Goal: Task Accomplishment & Management: Use online tool/utility

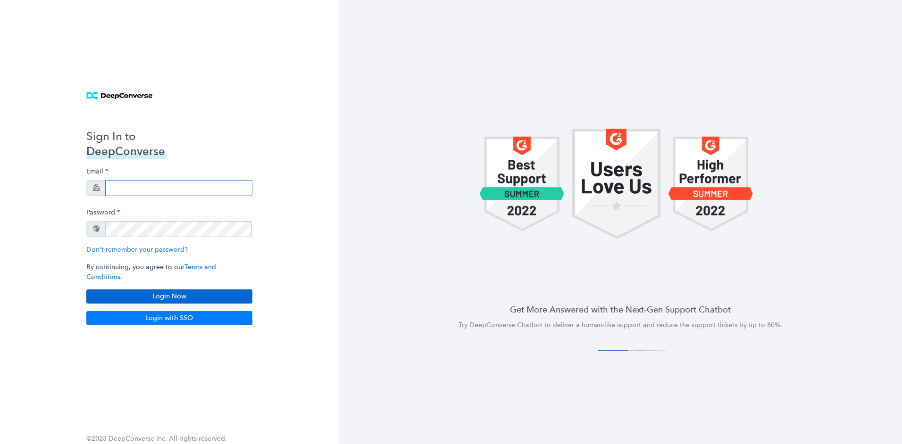
type input "[PERSON_NAME][EMAIL_ADDRESS][PERSON_NAME][DOMAIN_NAME]"
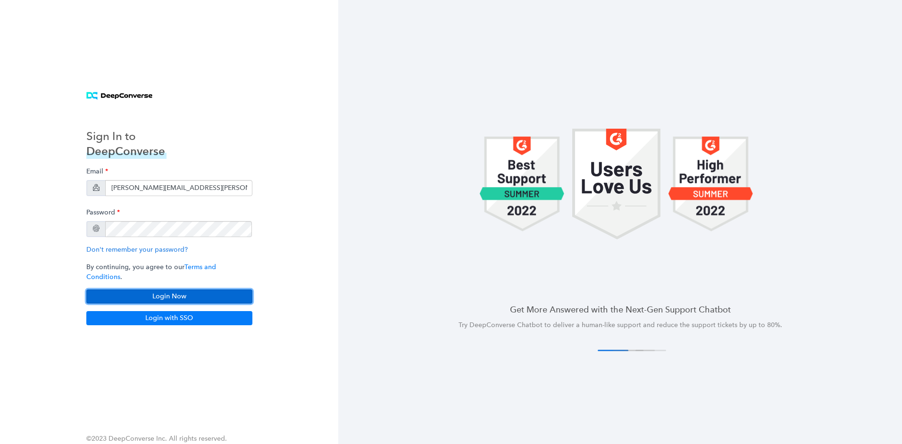
click at [175, 292] on button "Login Now" at bounding box center [169, 297] width 166 height 14
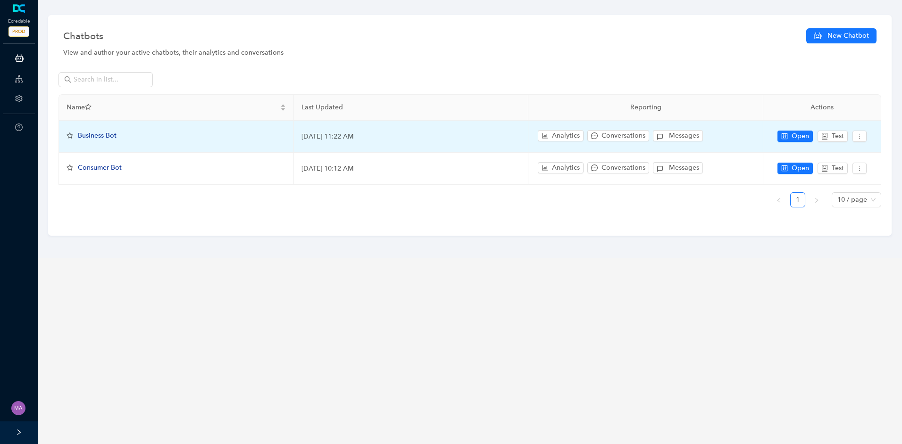
click at [95, 137] on span "Business Bot" at bounding box center [97, 136] width 39 height 8
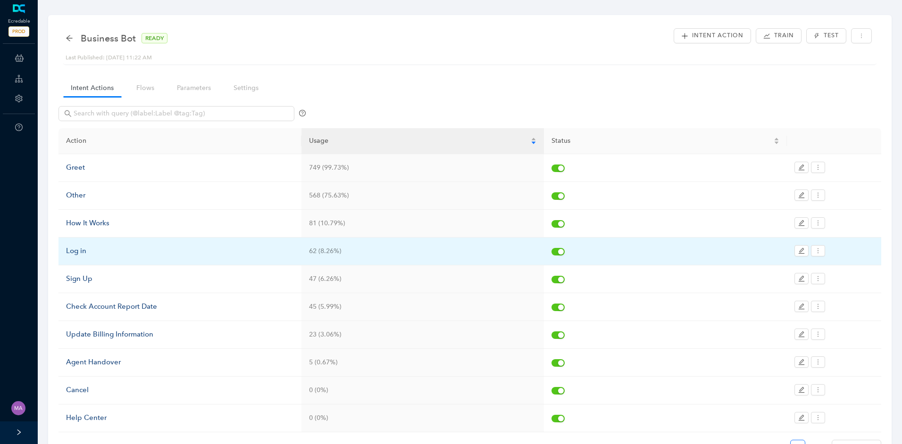
click at [93, 252] on div "Log in" at bounding box center [180, 251] width 228 height 11
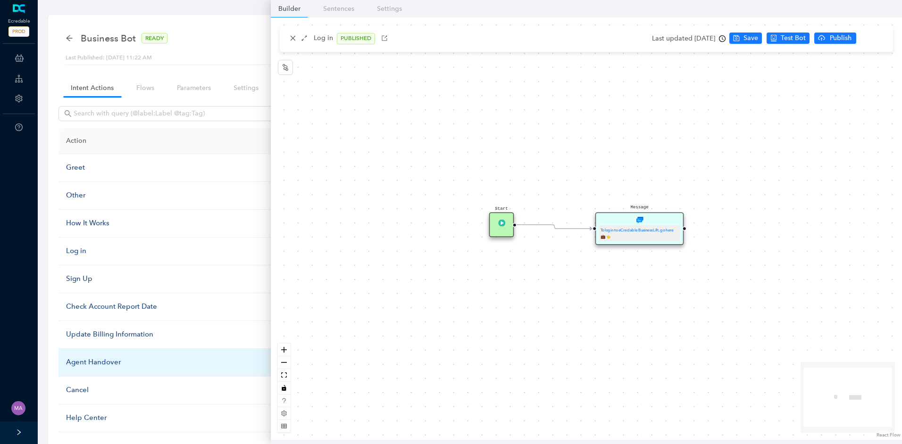
click at [101, 362] on div "Agent Handover" at bounding box center [180, 362] width 228 height 11
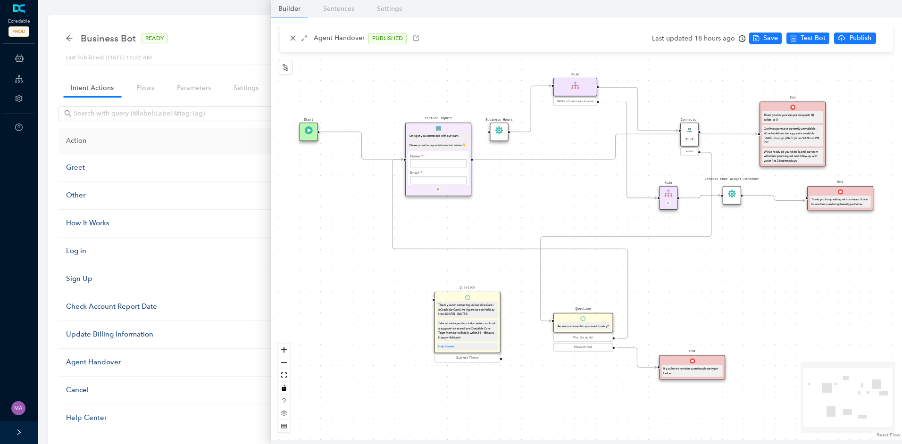
click at [502, 159] on icon "Edge from e7b41dfe-3bde-c007-c096-cef069175f45 to f68cb803-94d7-777c-bd66-ebef2…" at bounding box center [615, 146] width 284 height 25
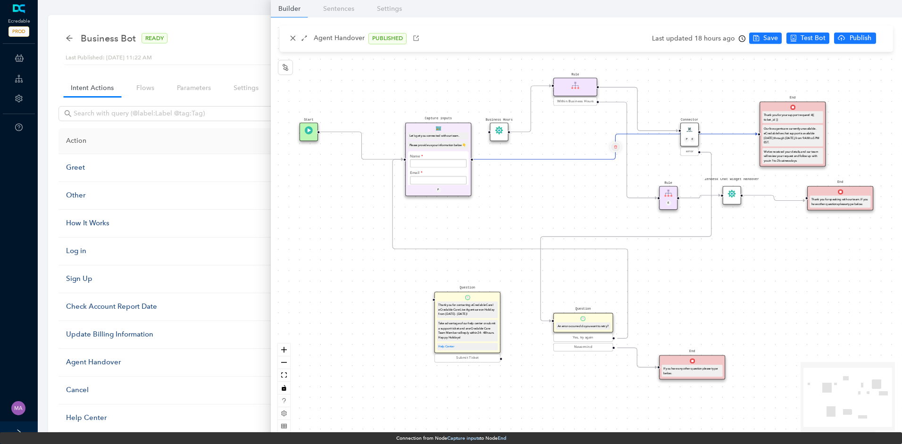
click at [615, 144] on icon "delete" at bounding box center [615, 147] width 3 height 6
click at [668, 128] on span "Yes" at bounding box center [671, 124] width 10 height 10
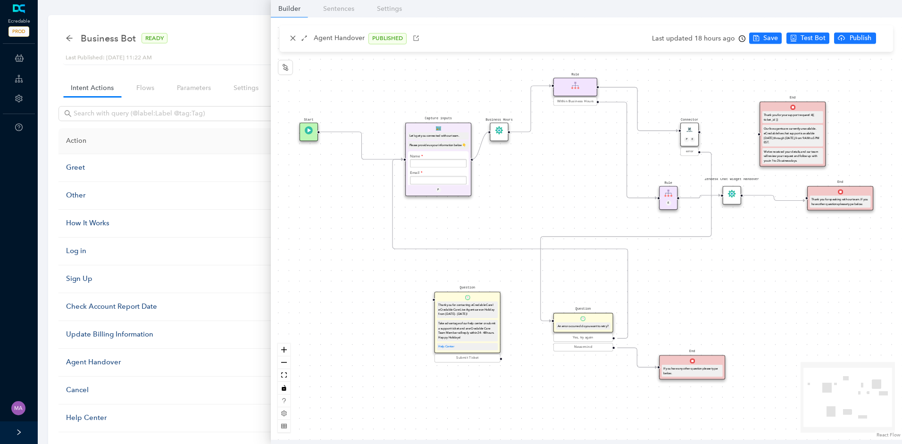
drag, startPoint x: 471, startPoint y: 160, endPoint x: 484, endPoint y: 138, distance: 25.2
click at [484, 138] on div "Start End If you have any other question please type below. Connector P E error…" at bounding box center [586, 228] width 631 height 423
drag, startPoint x: 700, startPoint y: 132, endPoint x: 753, endPoint y: 119, distance: 54.7
click at [751, 134] on div "Start End If you have any other question please type below. Connector P E error…" at bounding box center [586, 228] width 631 height 423
click at [766, 33] on span "Save" at bounding box center [770, 38] width 15 height 10
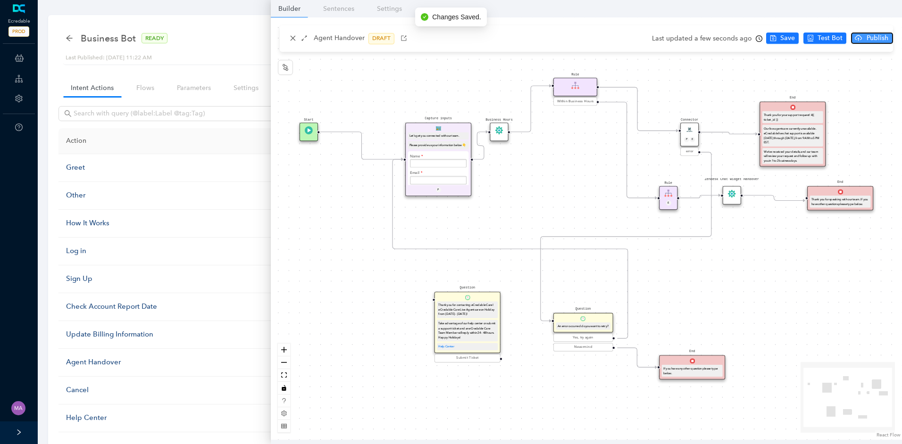
click at [867, 36] on span "Publish" at bounding box center [878, 38] width 24 height 10
click at [886, 75] on span "Yes" at bounding box center [889, 75] width 10 height 10
click at [71, 37] on icon "arrow-left" at bounding box center [70, 38] width 8 height 8
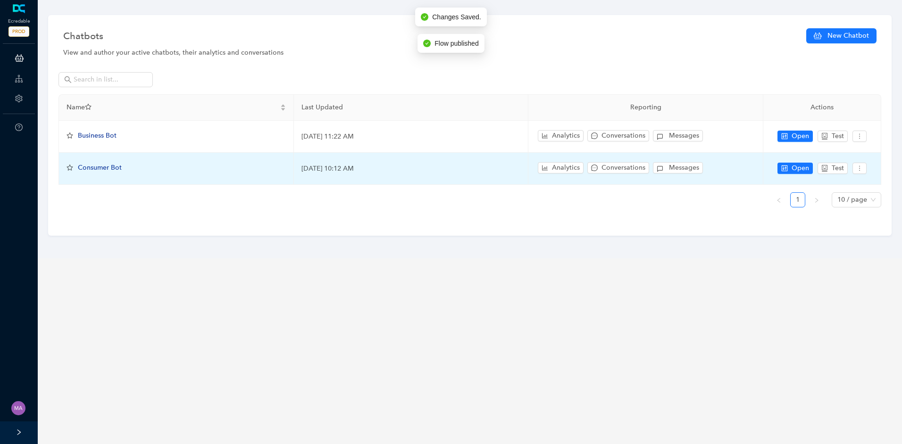
click at [95, 171] on span "Consumer Bot" at bounding box center [100, 168] width 44 height 8
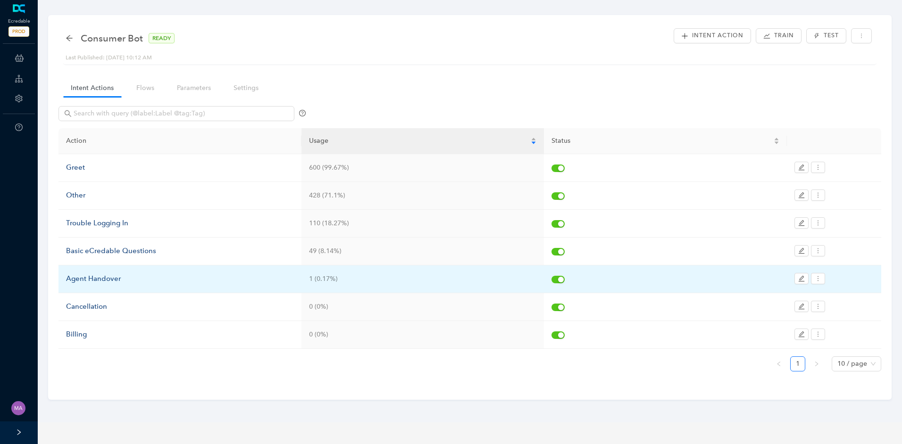
click at [102, 275] on div "Agent Handover" at bounding box center [180, 279] width 228 height 11
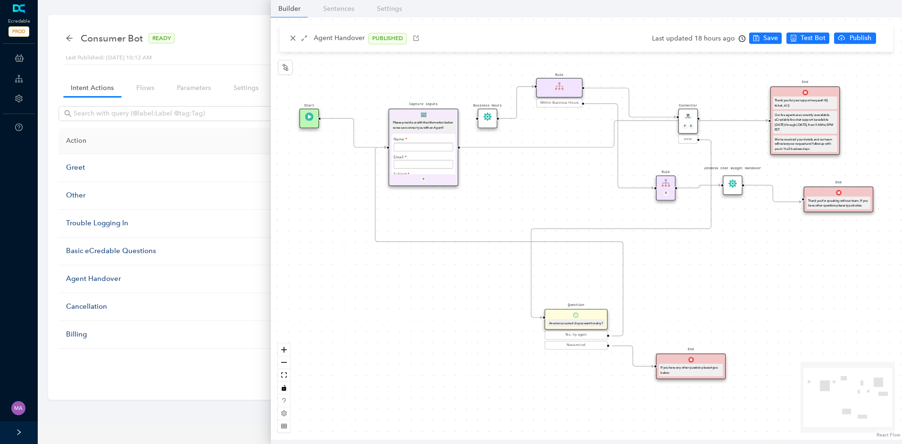
click at [523, 148] on icon "Edge from e7b41dfe-3bde-c007-c096-cef069175f45 to f68cb803-94d7-777c-bd66-ebef2…" at bounding box center [614, 134] width 308 height 27
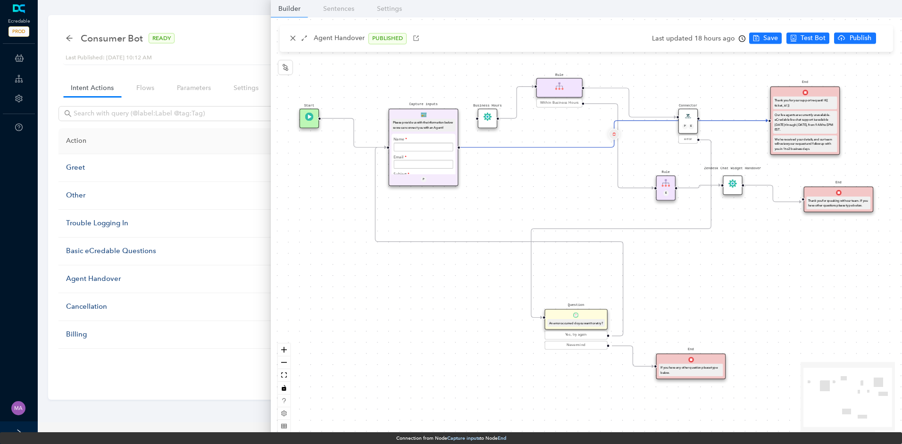
click at [617, 137] on button "Edge from e7b41dfe-3bde-c007-c096-cef069175f45 to f68cb803-94d7-777c-bd66-ebef2…" at bounding box center [614, 133] width 11 height 11
click at [667, 112] on span "Yes" at bounding box center [670, 111] width 10 height 10
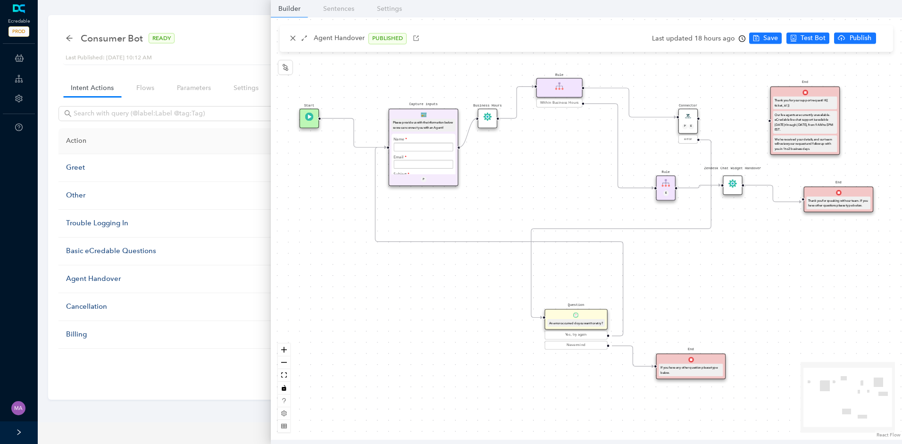
drag, startPoint x: 458, startPoint y: 148, endPoint x: 473, endPoint y: 127, distance: 25.0
click at [473, 127] on div "Start End If you have any other question please type below. Connector P E error…" at bounding box center [586, 228] width 631 height 423
drag, startPoint x: 700, startPoint y: 118, endPoint x: 769, endPoint y: 127, distance: 69.9
click at [769, 127] on div "Start End If you have any other question please type below. Connector P E error…" at bounding box center [586, 228] width 631 height 423
click at [774, 35] on span "Save" at bounding box center [770, 38] width 15 height 10
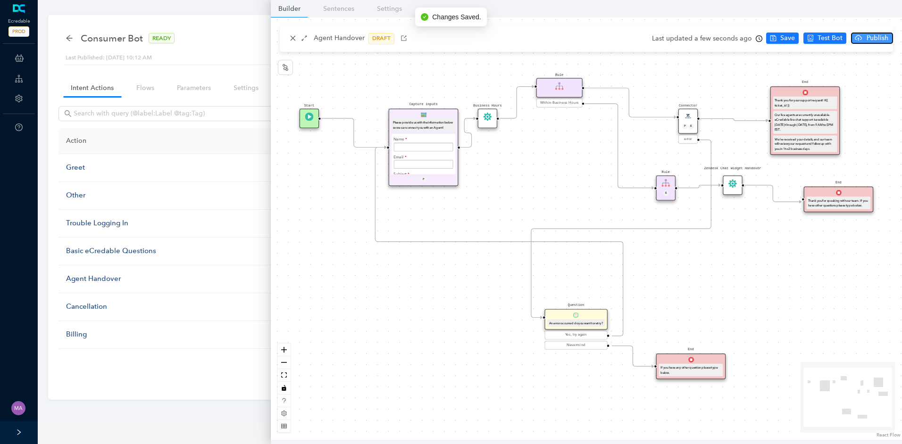
click at [861, 33] on button "Publish" at bounding box center [872, 38] width 42 height 11
click at [888, 74] on span "Yes" at bounding box center [889, 75] width 10 height 10
click at [70, 39] on icon "arrow-left" at bounding box center [70, 38] width 8 height 8
